Goal: Task Accomplishment & Management: Use online tool/utility

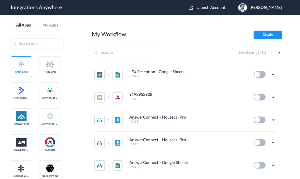
click at [27, 60] on link "Create App" at bounding box center [21, 66] width 21 height 21
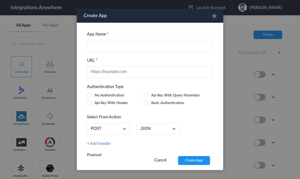
click at [105, 44] on input "text" at bounding box center [150, 45] width 126 height 11
type input "Dtiger"
click at [105, 74] on input "text" at bounding box center [150, 72] width 126 height 11
click at [91, 72] on input "text" at bounding box center [150, 72] width 126 height 11
click at [112, 62] on h4 "URL" at bounding box center [150, 60] width 126 height 5
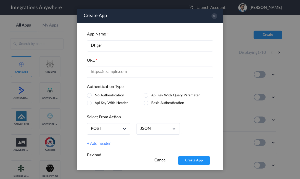
scroll to position [25, 0]
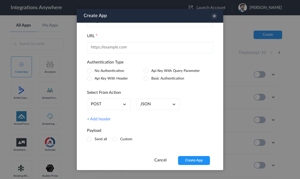
click at [89, 138] on span at bounding box center [89, 139] width 5 height 5
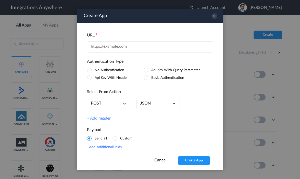
click at [115, 138] on span at bounding box center [115, 138] width 5 height 5
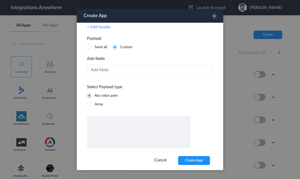
scroll to position [109, 0]
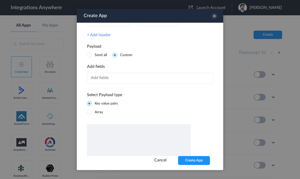
click at [109, 80] on input "text" at bounding box center [150, 78] width 126 height 11
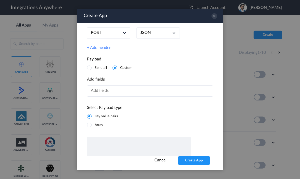
click at [89, 69] on span at bounding box center [89, 68] width 5 height 5
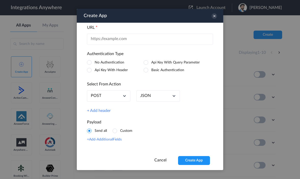
scroll to position [34, 0]
click at [149, 62] on li "Api Key With Query Parameter" at bounding box center [172, 62] width 57 height 5
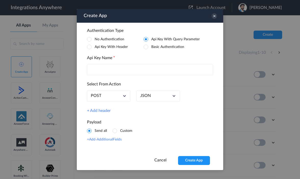
click at [89, 47] on span at bounding box center [89, 47] width 5 height 5
click at [89, 38] on span at bounding box center [89, 39] width 5 height 5
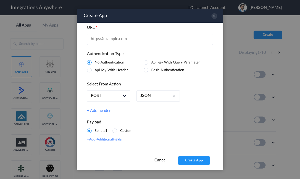
click at [146, 68] on span at bounding box center [146, 70] width 5 height 5
click at [146, 62] on span at bounding box center [146, 62] width 5 height 5
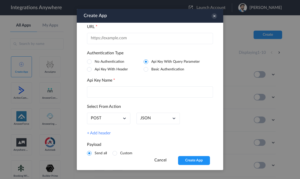
scroll to position [57, 0]
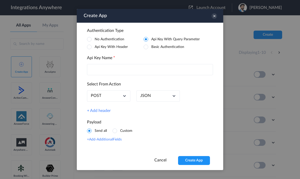
click at [90, 46] on span at bounding box center [89, 47] width 5 height 5
click at [147, 39] on span at bounding box center [146, 39] width 5 height 5
click at [114, 68] on input "text" at bounding box center [150, 69] width 126 height 11
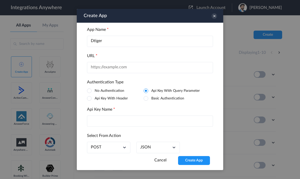
scroll to position [0, 0]
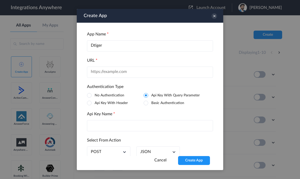
click at [107, 65] on div "URL" at bounding box center [150, 68] width 126 height 20
click at [104, 69] on input "text" at bounding box center [150, 72] width 126 height 11
click at [215, 16] on icon at bounding box center [215, 16] width 6 height 6
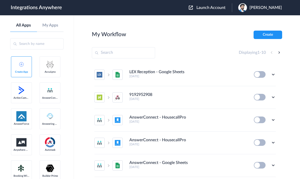
click at [45, 43] on input "text" at bounding box center [36, 43] width 53 height 11
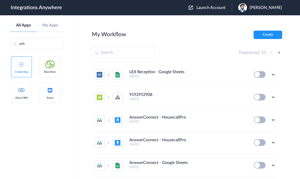
type input "zoho"
